Goal: Check status: Check status

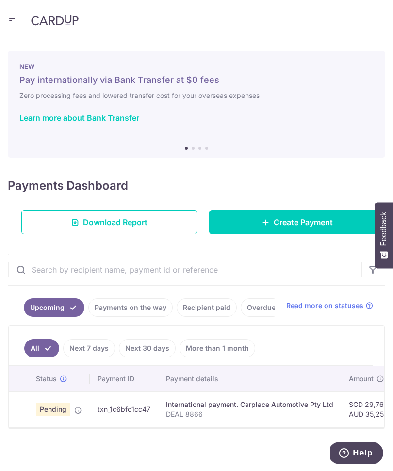
click at [51, 407] on span "Pending" at bounding box center [53, 410] width 34 height 14
click at [210, 411] on p "DEAL 8866" at bounding box center [249, 415] width 167 height 10
click at [243, 414] on p "DEAL 8866" at bounding box center [249, 415] width 167 height 10
click at [72, 419] on td "Pending" at bounding box center [59, 409] width 62 height 35
click at [146, 312] on link "Payments on the way" at bounding box center [130, 308] width 84 height 18
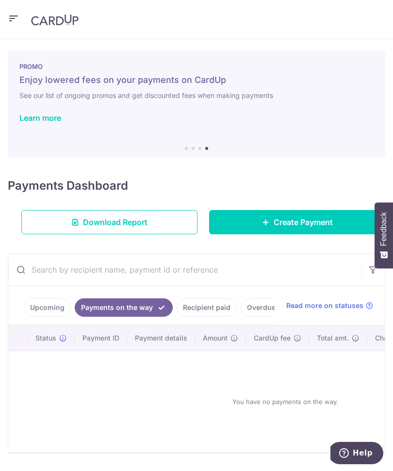
click at [55, 310] on link "Upcoming" at bounding box center [47, 308] width 47 height 18
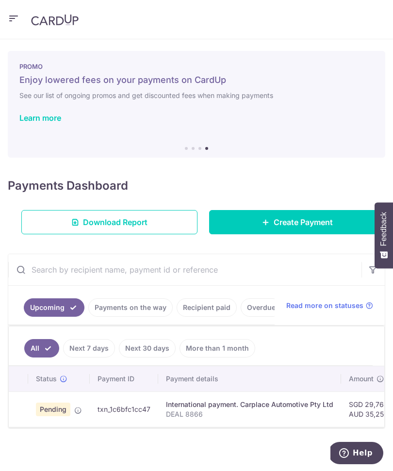
click at [23, 404] on td at bounding box center [18, 409] width 19 height 35
click at [18, 410] on td at bounding box center [18, 409] width 19 height 35
click at [18, 407] on td at bounding box center [18, 409] width 19 height 35
click at [20, 399] on td at bounding box center [18, 409] width 19 height 35
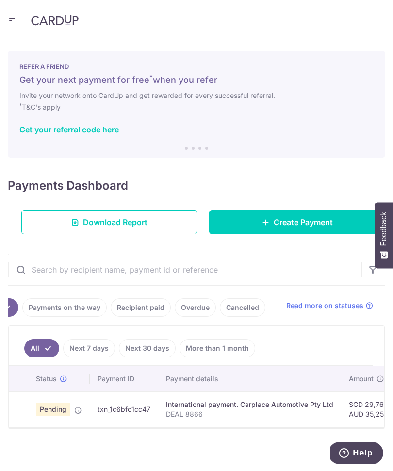
click at [18, 19] on icon "button" at bounding box center [14, 19] width 12 height 12
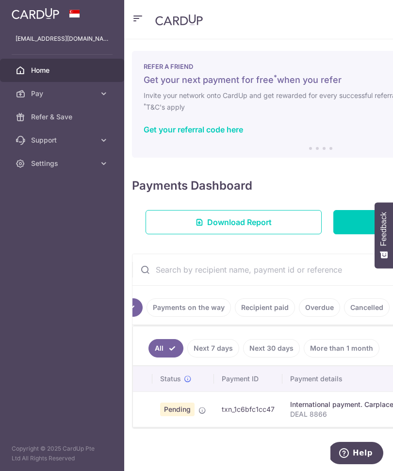
click at [98, 96] on link "Pay" at bounding box center [62, 93] width 124 height 23
click at [72, 115] on span "Payments" at bounding box center [63, 117] width 64 height 10
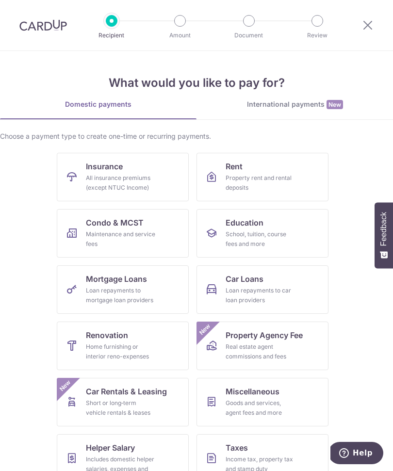
click at [369, 25] on icon at bounding box center [368, 25] width 12 height 12
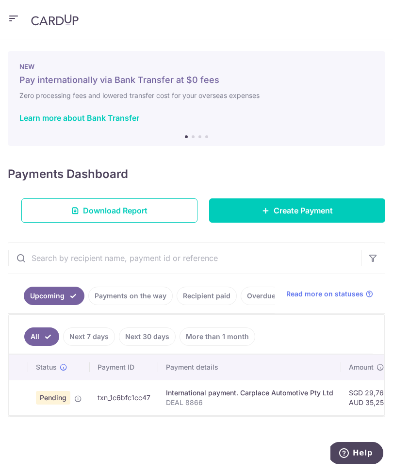
click at [350, 294] on span "Read more on statuses" at bounding box center [324, 294] width 77 height 10
click at [81, 401] on icon at bounding box center [78, 399] width 8 height 8
click at [232, 447] on div "× Pause Schedule Pause all future payments in this series Pause just this one p…" at bounding box center [196, 255] width 393 height 432
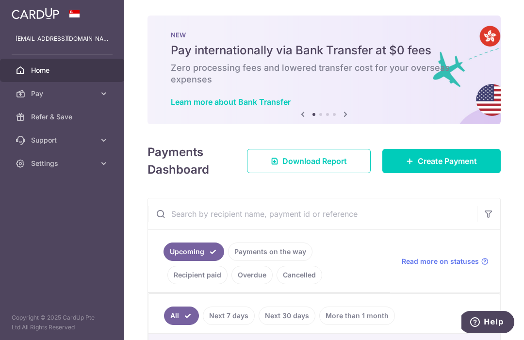
click at [0, 0] on icon "button" at bounding box center [0, 0] width 0 height 0
click at [39, 101] on link "Pay" at bounding box center [62, 93] width 124 height 23
click at [44, 203] on span "Refer & Save" at bounding box center [63, 199] width 64 height 10
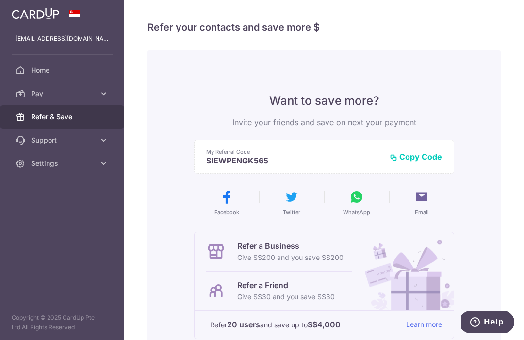
click at [0, 0] on icon "button" at bounding box center [0, 0] width 0 height 0
click at [41, 74] on span "Home" at bounding box center [63, 71] width 64 height 10
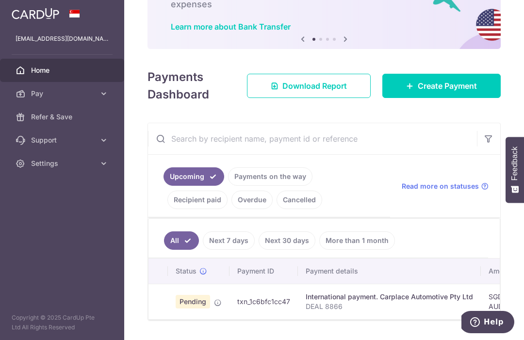
scroll to position [75, 0]
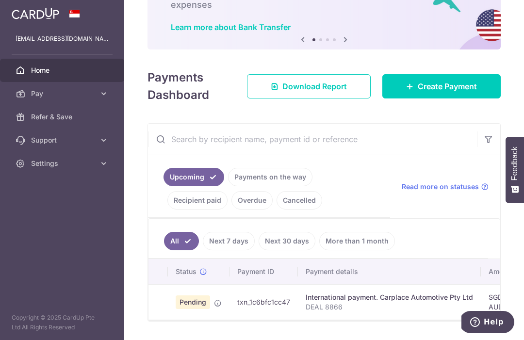
click at [149, 279] on th at bounding box center [158, 271] width 19 height 25
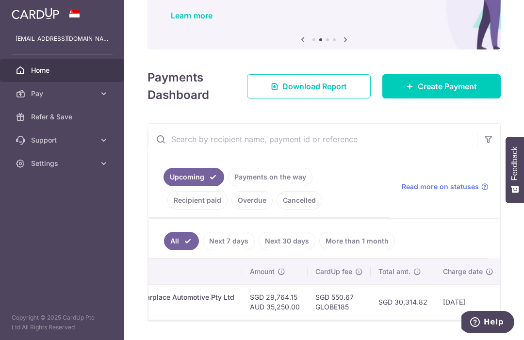
scroll to position [0, 238]
click at [243, 316] on td "SGD 29,764.15 AUD 35,250.00" at bounding box center [276, 301] width 66 height 35
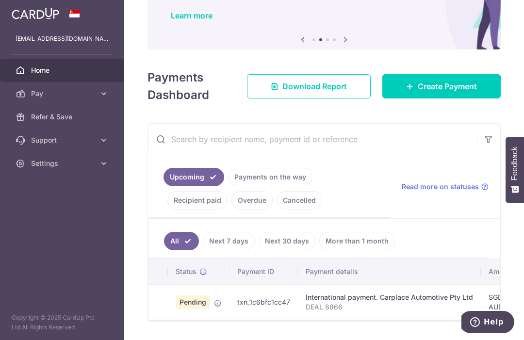
scroll to position [0, 0]
click at [176, 309] on span "Pending" at bounding box center [193, 303] width 34 height 14
click at [149, 305] on td at bounding box center [158, 301] width 19 height 35
click at [149, 308] on td at bounding box center [158, 301] width 19 height 35
click at [149, 309] on td at bounding box center [158, 301] width 19 height 35
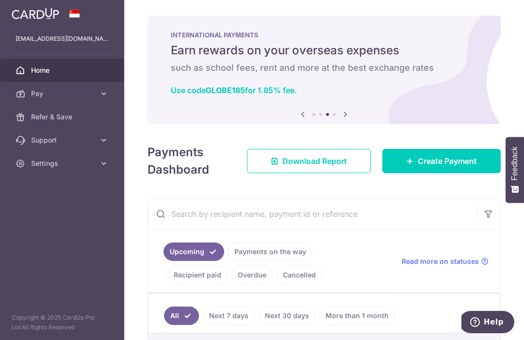
click at [0, 0] on icon "button" at bounding box center [0, 0] width 0 height 0
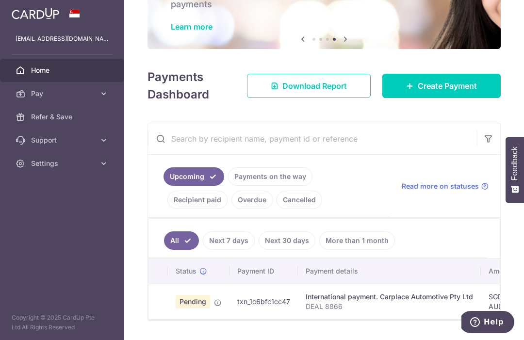
scroll to position [75, 0]
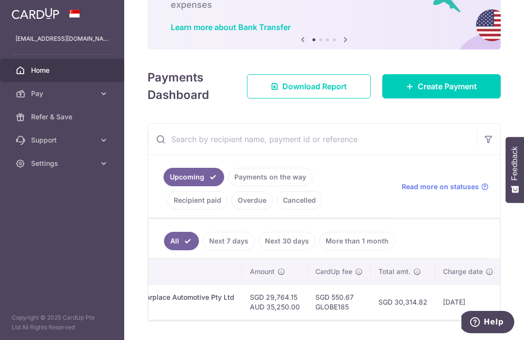
scroll to position [0, 238]
